Goal: Task Accomplishment & Management: Manage account settings

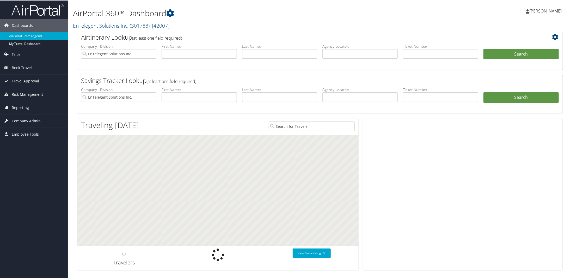
click at [18, 121] on span "Company Admin" at bounding box center [26, 120] width 29 height 13
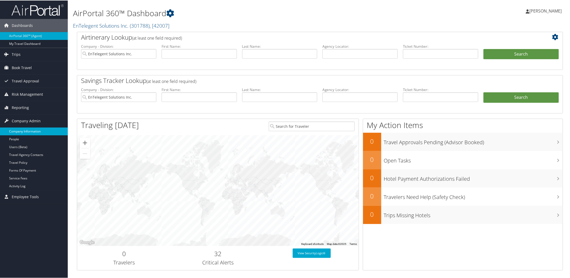
click at [20, 130] on link "Company Information" at bounding box center [34, 131] width 68 height 8
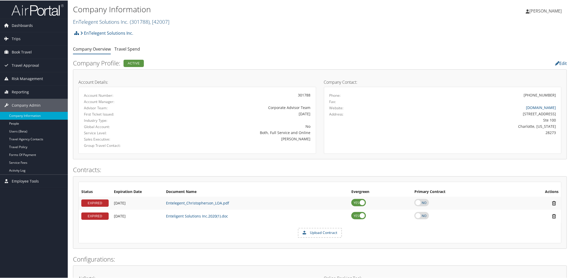
click at [92, 21] on link "EnTelegent Solutions Inc. ( 301788 ) , [ 42007 ]" at bounding box center [121, 21] width 96 height 7
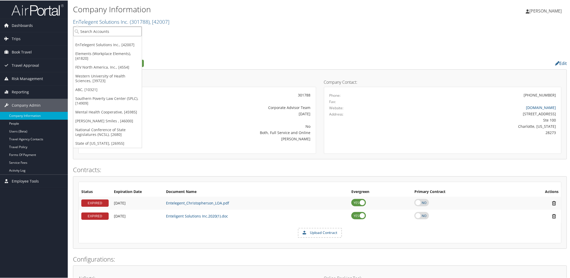
click at [103, 31] on input "search" at bounding box center [107, 31] width 68 height 10
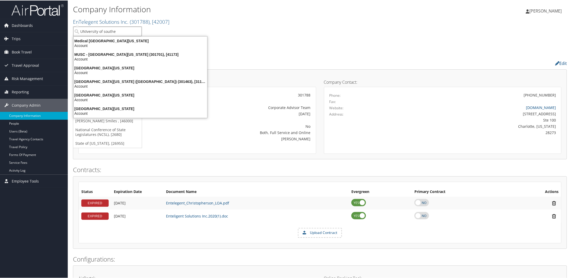
type input "UNIversity of souther"
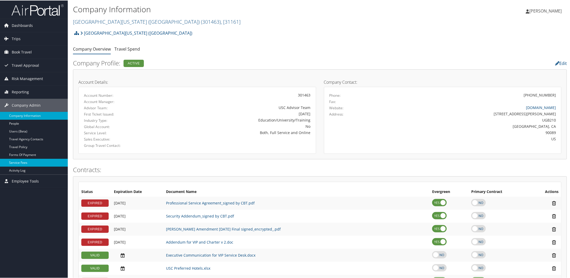
click at [13, 160] on link "Service Fees" at bounding box center [34, 162] width 68 height 8
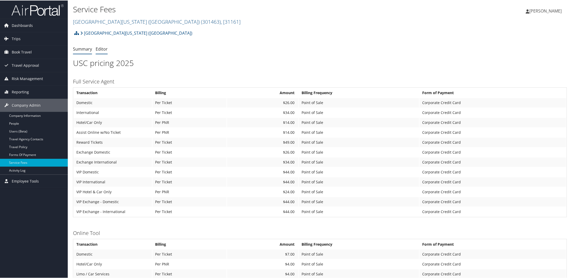
click at [101, 49] on link "Editor" at bounding box center [102, 49] width 12 height 6
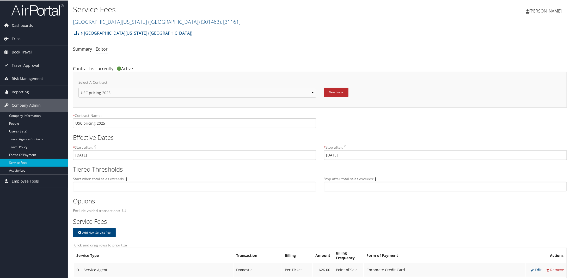
click at [315, 92] on div "Select A Contract: USC pricing 2017 USC pricing 2025 New Contract..." at bounding box center [198, 90] width 241 height 22
click at [314, 92] on select "USC pricing 2017 USC pricing 2025 New Contract..." at bounding box center [197, 92] width 238 height 10
click at [312, 92] on select "USC pricing 2017 USC pricing 2025 New Contract..." at bounding box center [197, 92] width 238 height 10
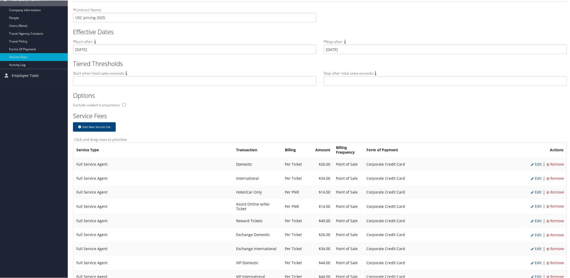
scroll to position [156, 0]
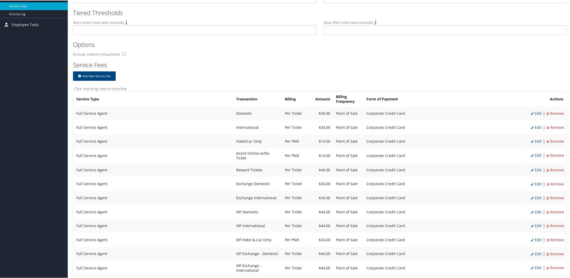
click at [533, 113] on span "Edit" at bounding box center [536, 112] width 11 height 5
select select "2"
type input "26.0"
select select "4"
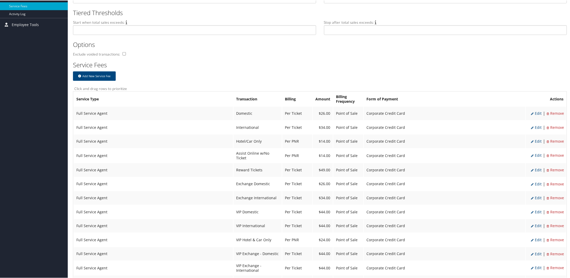
select select "2"
select select "4"
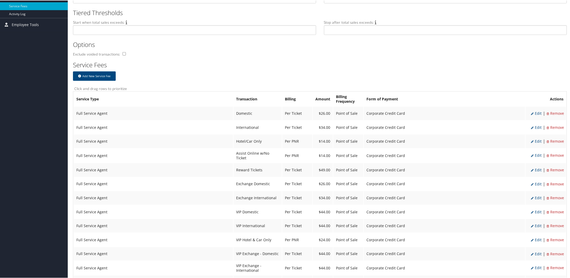
select select "2"
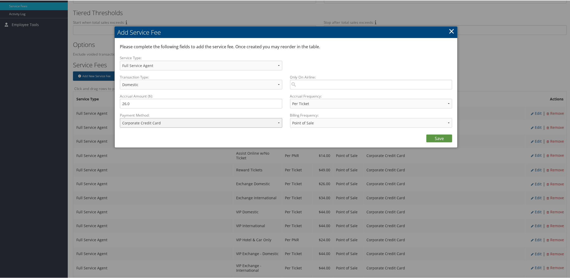
click at [278, 123] on select "ACH Transfer Cash / Check (AR) Corporate Credit Card Ghost Credit Card Hotel Gu…" at bounding box center [201, 122] width 162 height 10
select select "2_1856"
click at [120, 117] on select "ACH Transfer Cash / Check (AR) Corporate Credit Card Ghost Credit Card Hotel Gu…" at bounding box center [201, 122] width 162 height 10
click at [451, 32] on link "×" at bounding box center [451, 30] width 6 height 10
